Goal: Task Accomplishment & Management: Manage account settings

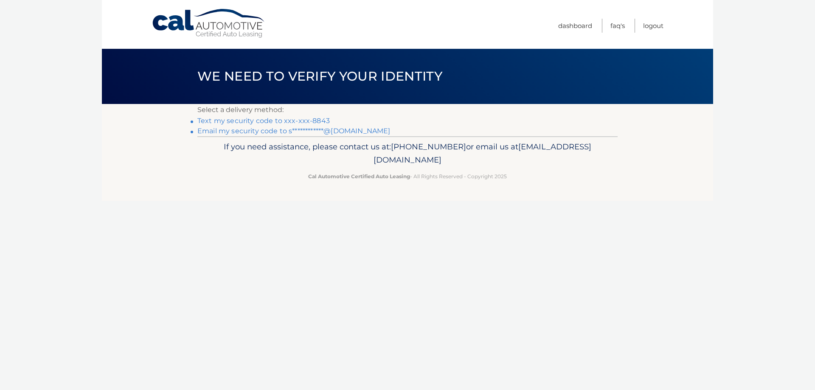
click at [282, 120] on link "Text my security code to xxx-xxx-8843" at bounding box center [263, 121] width 132 height 8
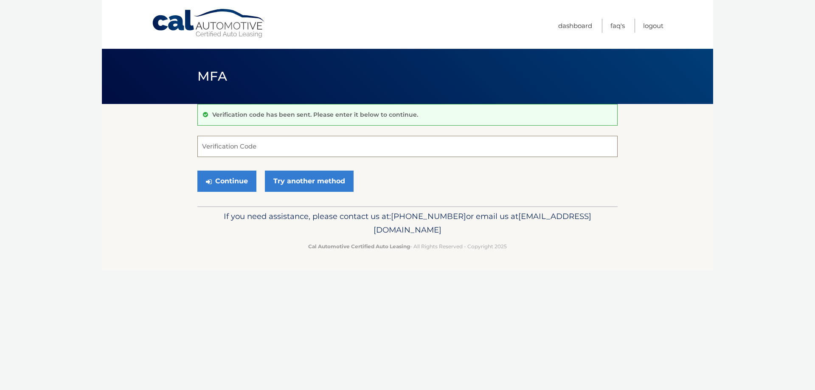
click at [314, 146] on input "Verification Code" at bounding box center [407, 146] width 420 height 21
type input "598216"
click at [197, 171] on button "Continue" at bounding box center [226, 181] width 59 height 21
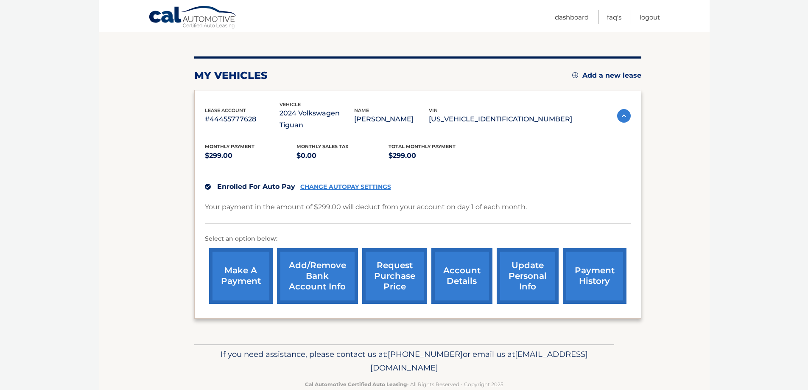
scroll to position [92, 0]
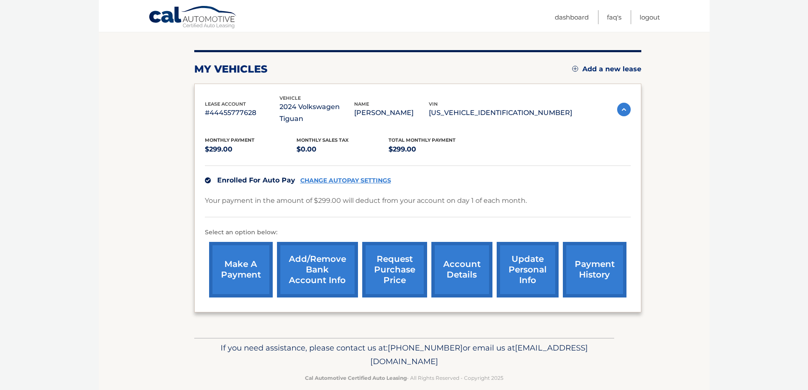
click at [437, 258] on link "account details" at bounding box center [462, 270] width 61 height 56
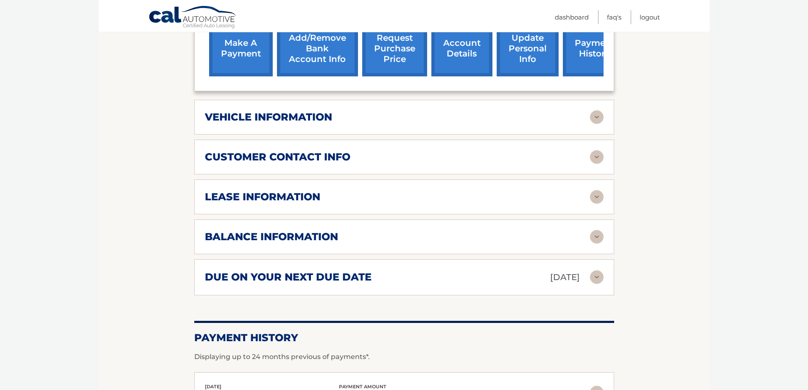
scroll to position [339, 0]
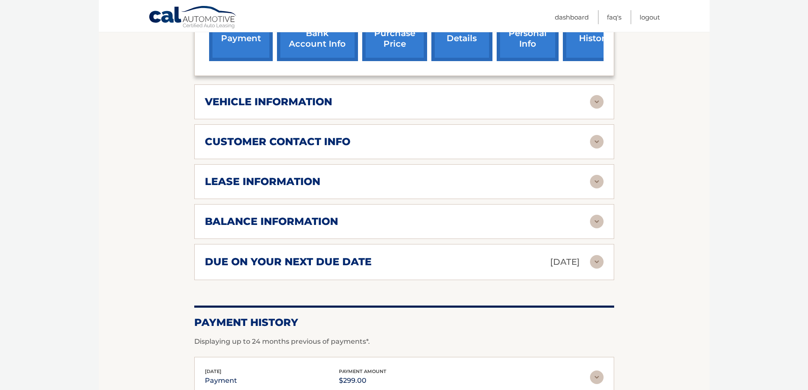
click at [598, 218] on img at bounding box center [597, 222] width 14 height 14
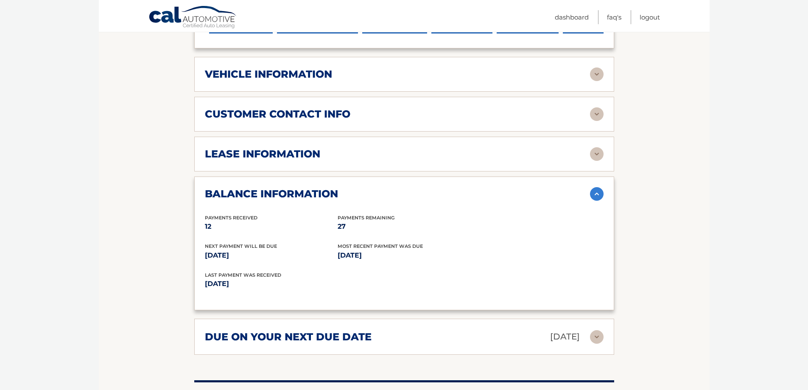
scroll to position [382, 0]
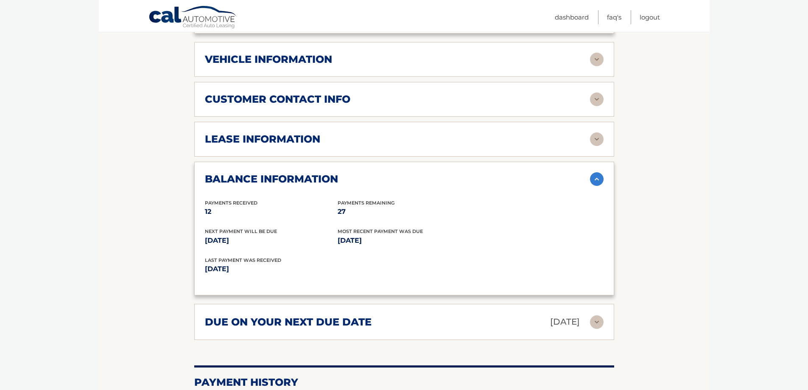
click at [358, 141] on div "lease information" at bounding box center [397, 139] width 385 height 13
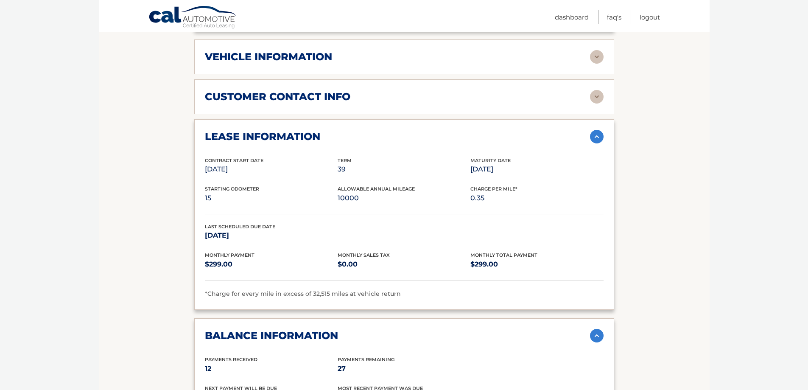
scroll to position [467, 0]
